Goal: Task Accomplishment & Management: Manage account settings

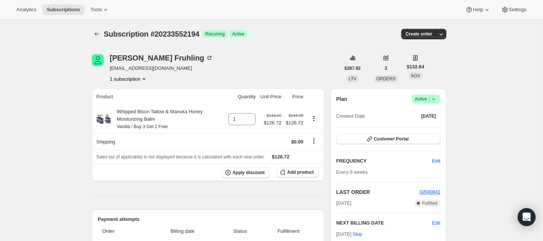
click at [428, 99] on span "Active |" at bounding box center [426, 98] width 23 height 7
click at [424, 125] on span "Cancel subscription" at bounding box center [429, 127] width 42 height 6
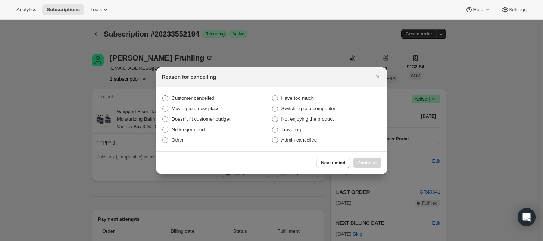
click at [169, 94] on label "Customer cancelled" at bounding box center [217, 98] width 110 height 10
click at [163, 95] on input "Customer cancelled" at bounding box center [162, 95] width 0 height 0
radio input "true"
click at [366, 161] on span "Continue" at bounding box center [366, 163] width 19 height 6
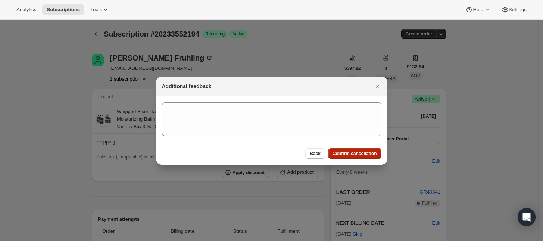
click at [364, 156] on span "Confirm cancellation" at bounding box center [354, 153] width 44 height 6
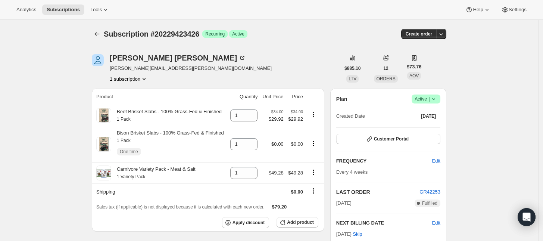
click at [135, 77] on button "1 subscription" at bounding box center [129, 78] width 38 height 7
click at [204, 67] on div "[PERSON_NAME] [PERSON_NAME][EMAIL_ADDRESS][PERSON_NAME][DOMAIN_NAME] 1 subscrip…" at bounding box center [216, 68] width 248 height 28
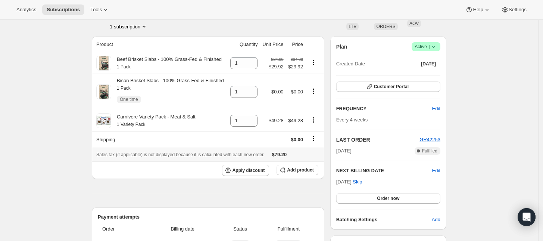
scroll to position [93, 0]
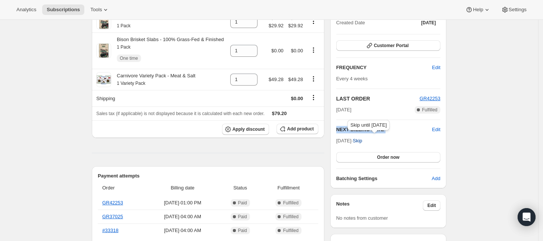
drag, startPoint x: 339, startPoint y: 141, endPoint x: 366, endPoint y: 140, distance: 27.6
click at [362, 140] on span "[DATE] · Skip" at bounding box center [349, 141] width 26 height 6
copy div "NEXT BILLING DATE Edit"
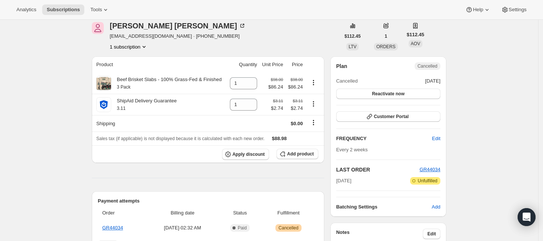
scroll to position [47, 0]
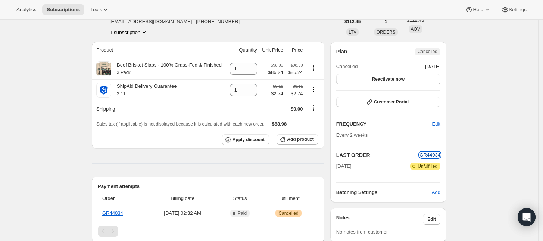
click at [433, 156] on span "GR44034" at bounding box center [429, 155] width 21 height 6
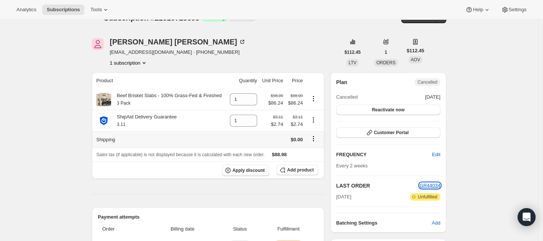
scroll to position [0, 0]
